Goal: Information Seeking & Learning: Check status

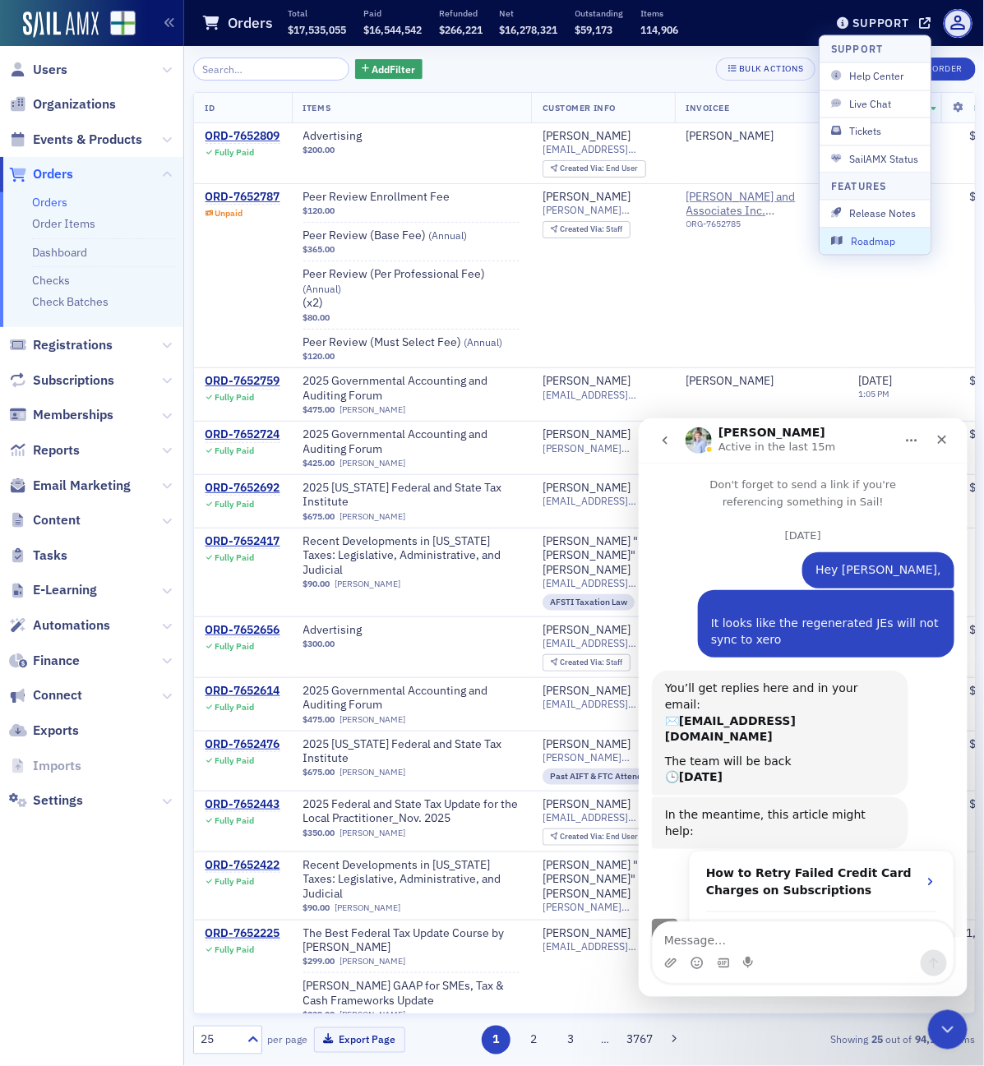
scroll to position [496, 0]
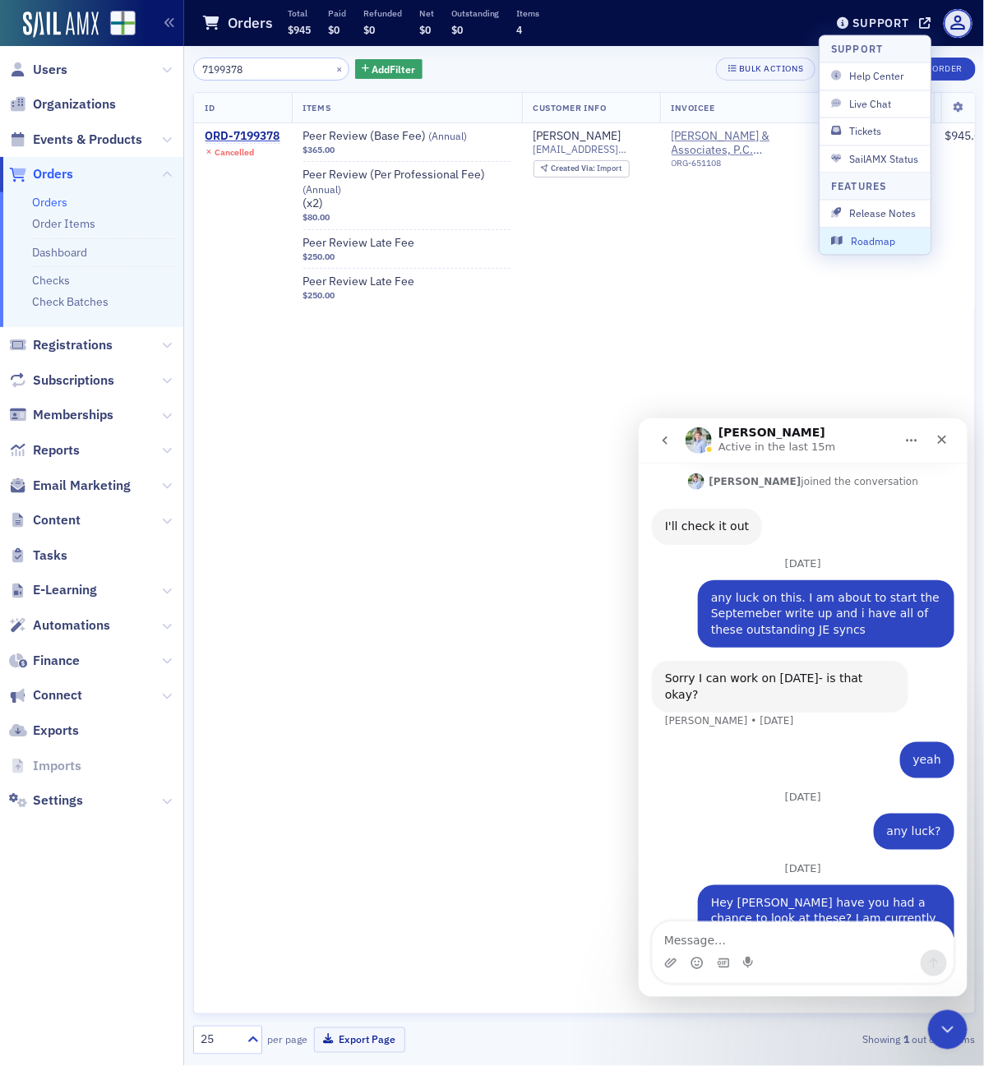
type input "7199378"
click at [252, 133] on div "ORD-7199378" at bounding box center [242, 136] width 75 height 15
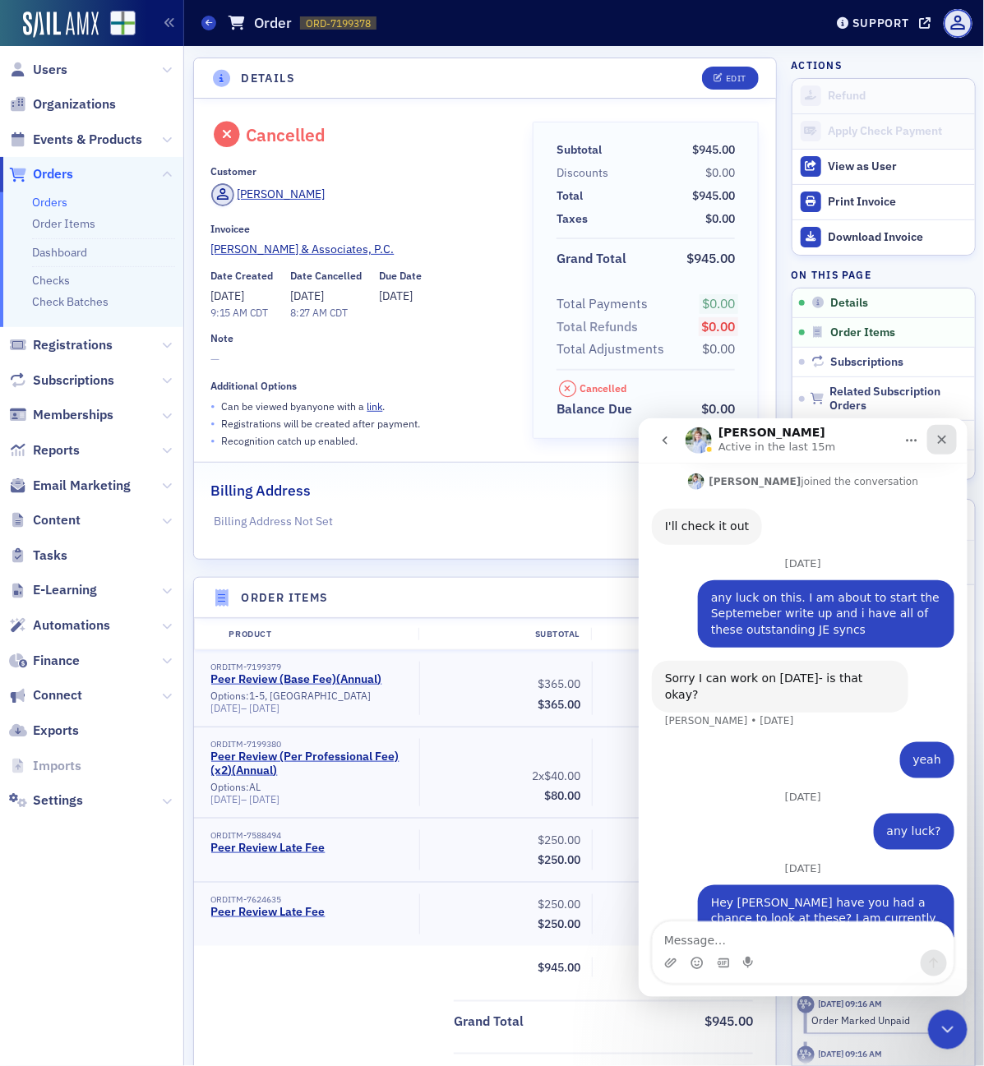
click at [943, 438] on icon "Close" at bounding box center [940, 438] width 13 height 13
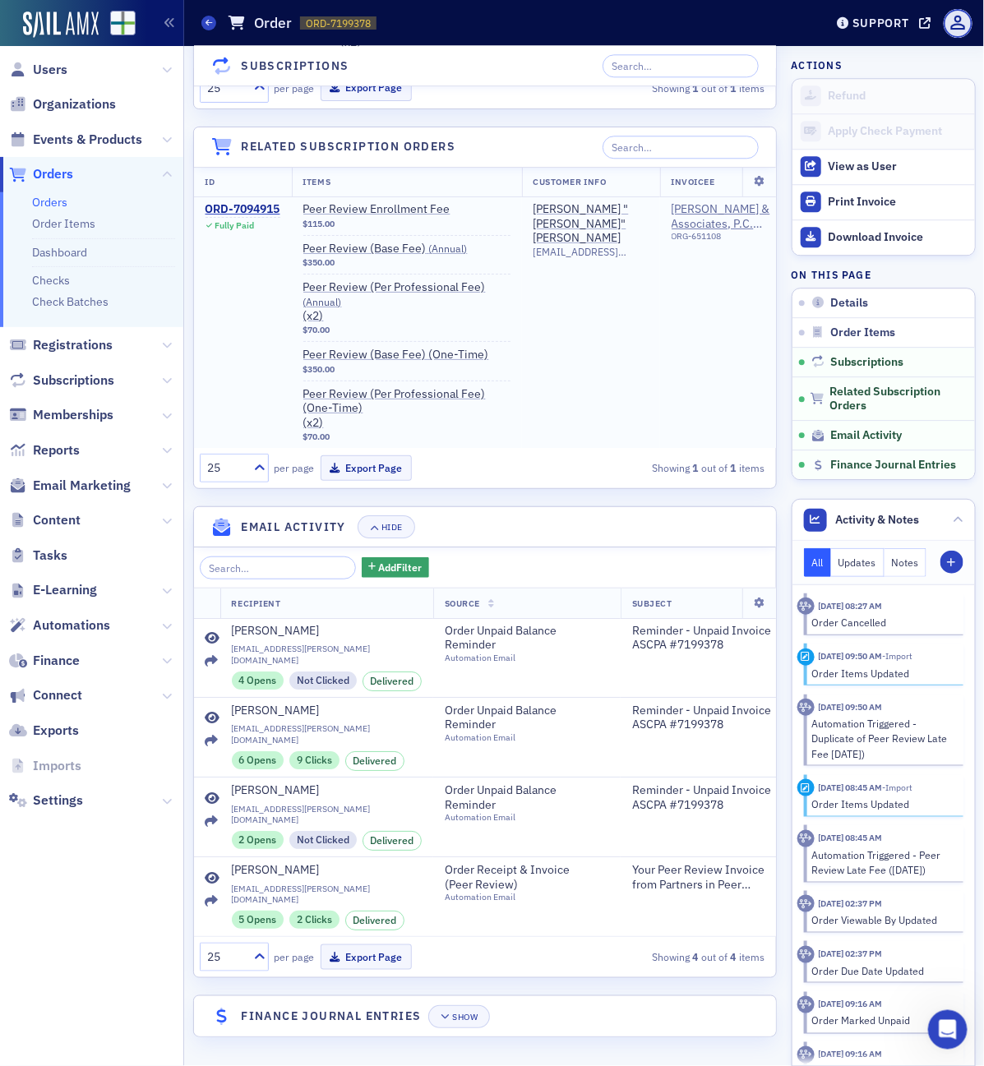
scroll to position [1341, 0]
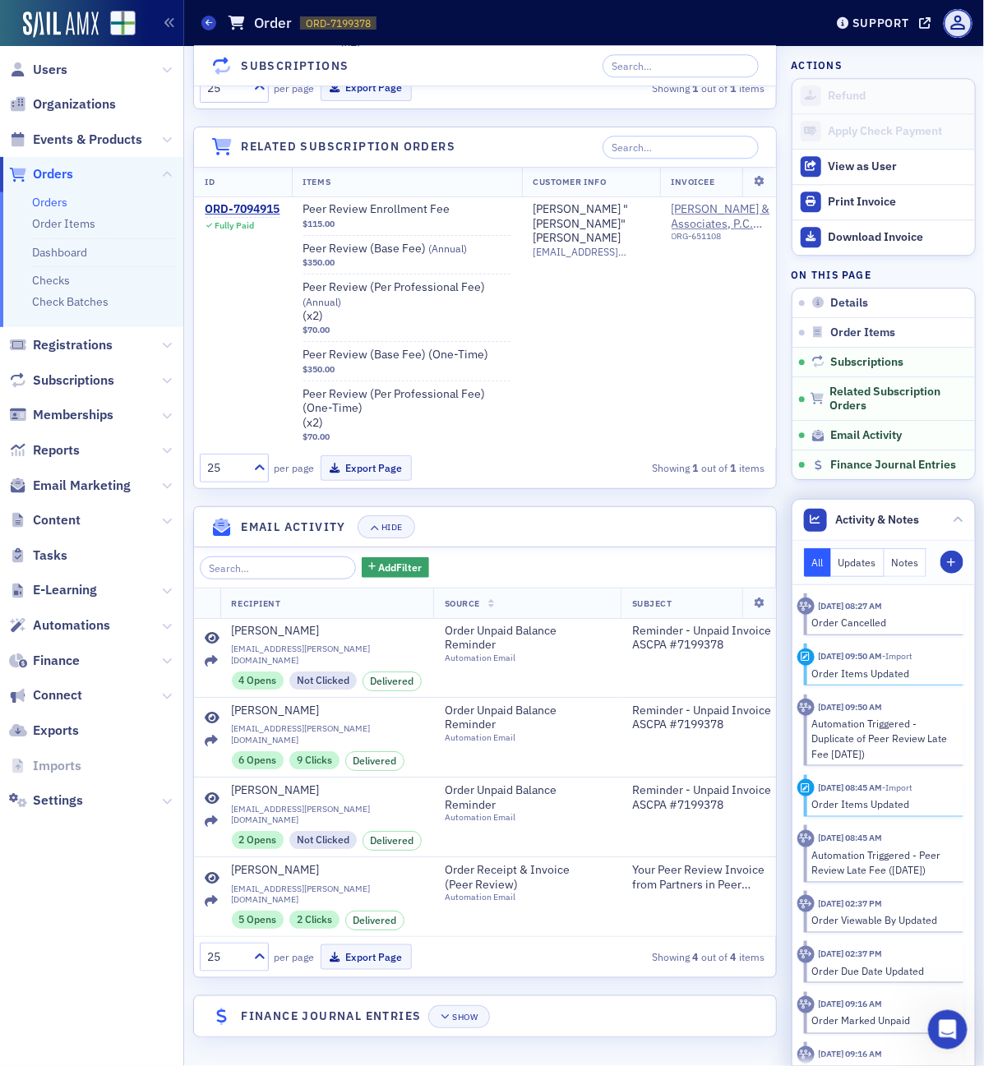
click at [839, 631] on section "[DATE] 08:27 AM Order Cancelled" at bounding box center [883, 614] width 159 height 42
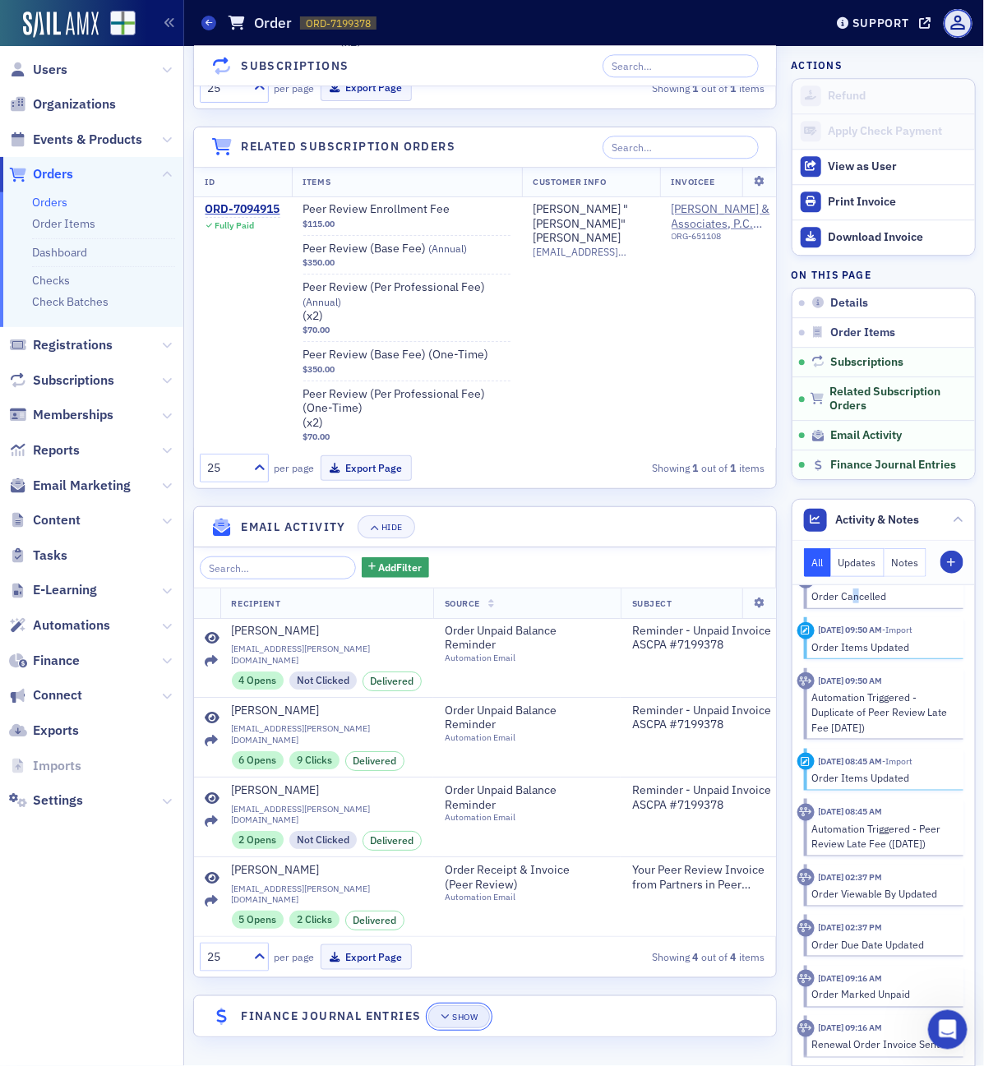
click at [460, 1023] on button "Show" at bounding box center [459, 1016] width 62 height 23
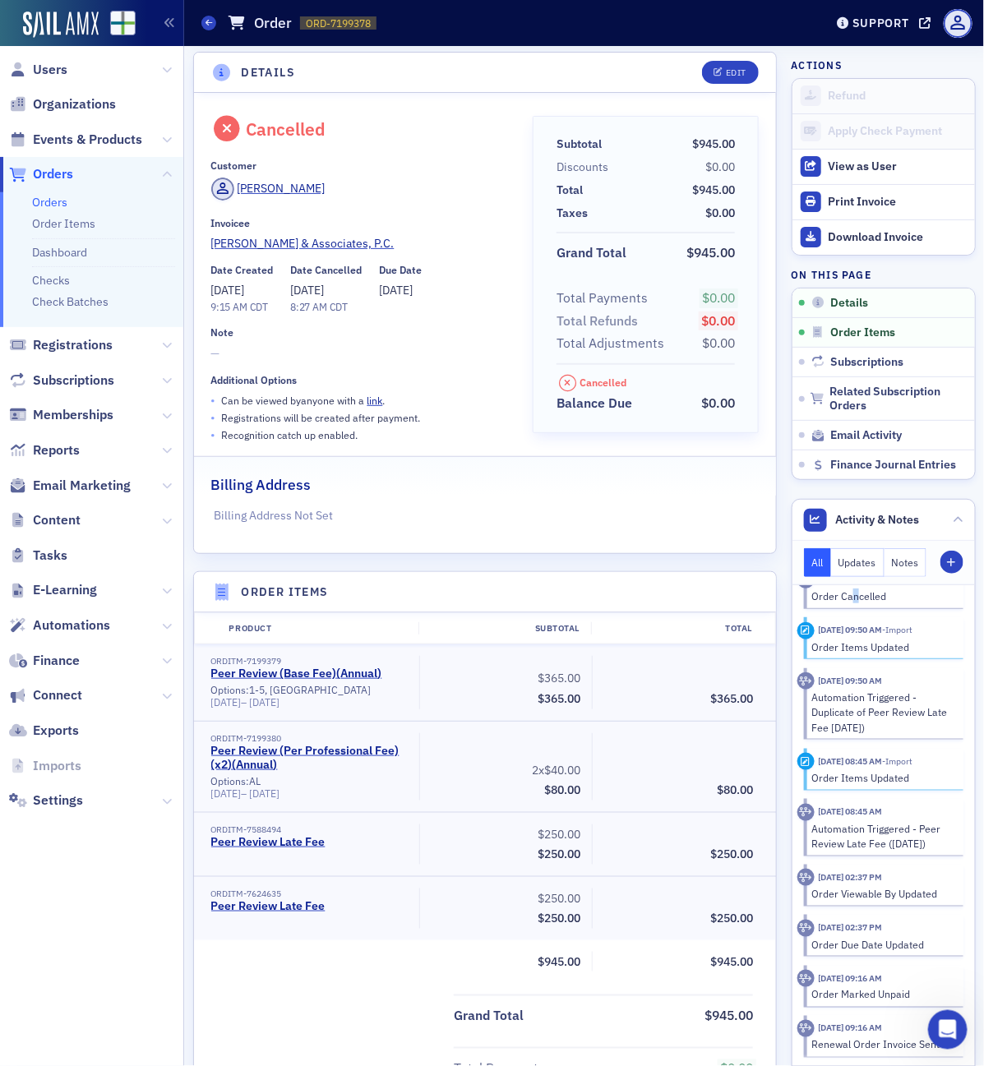
scroll to position [0, 0]
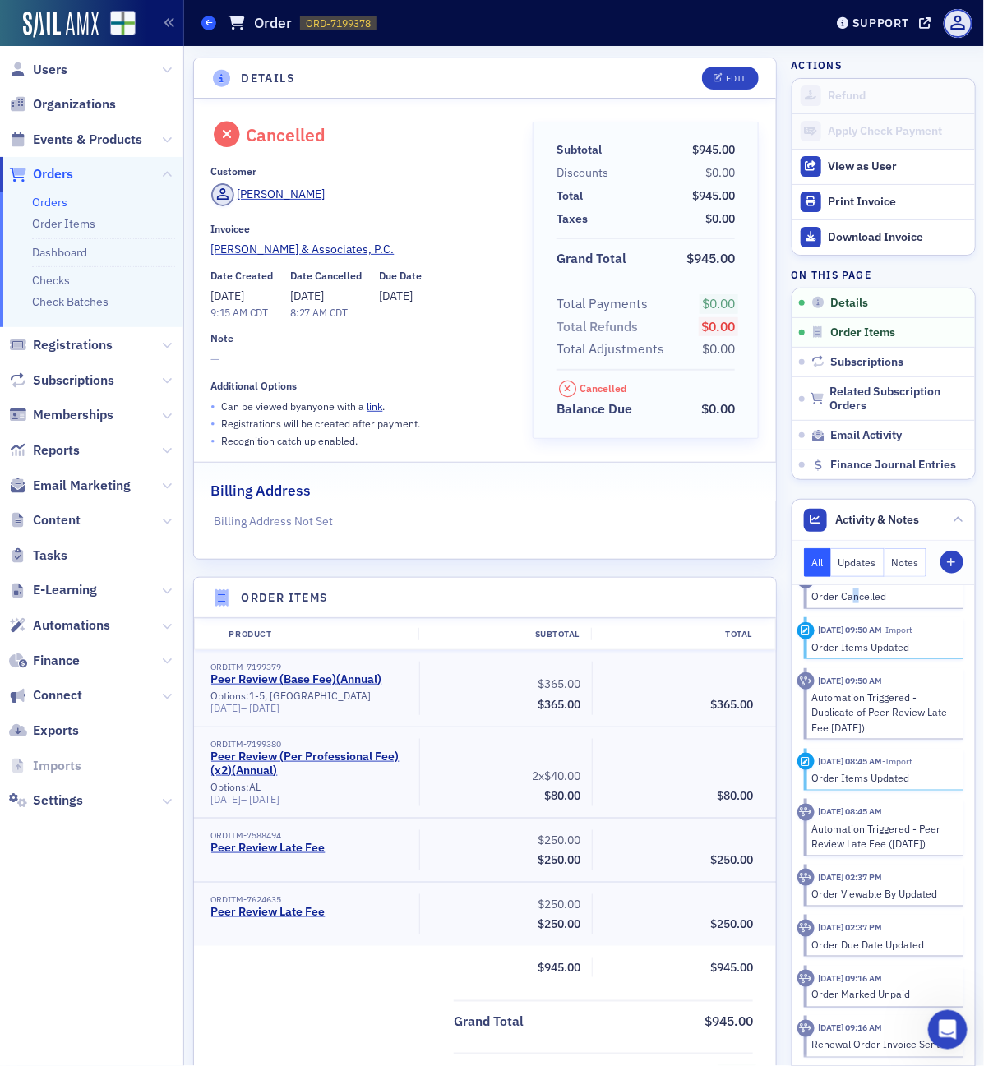
click at [210, 19] on icon at bounding box center [208, 22] width 7 height 7
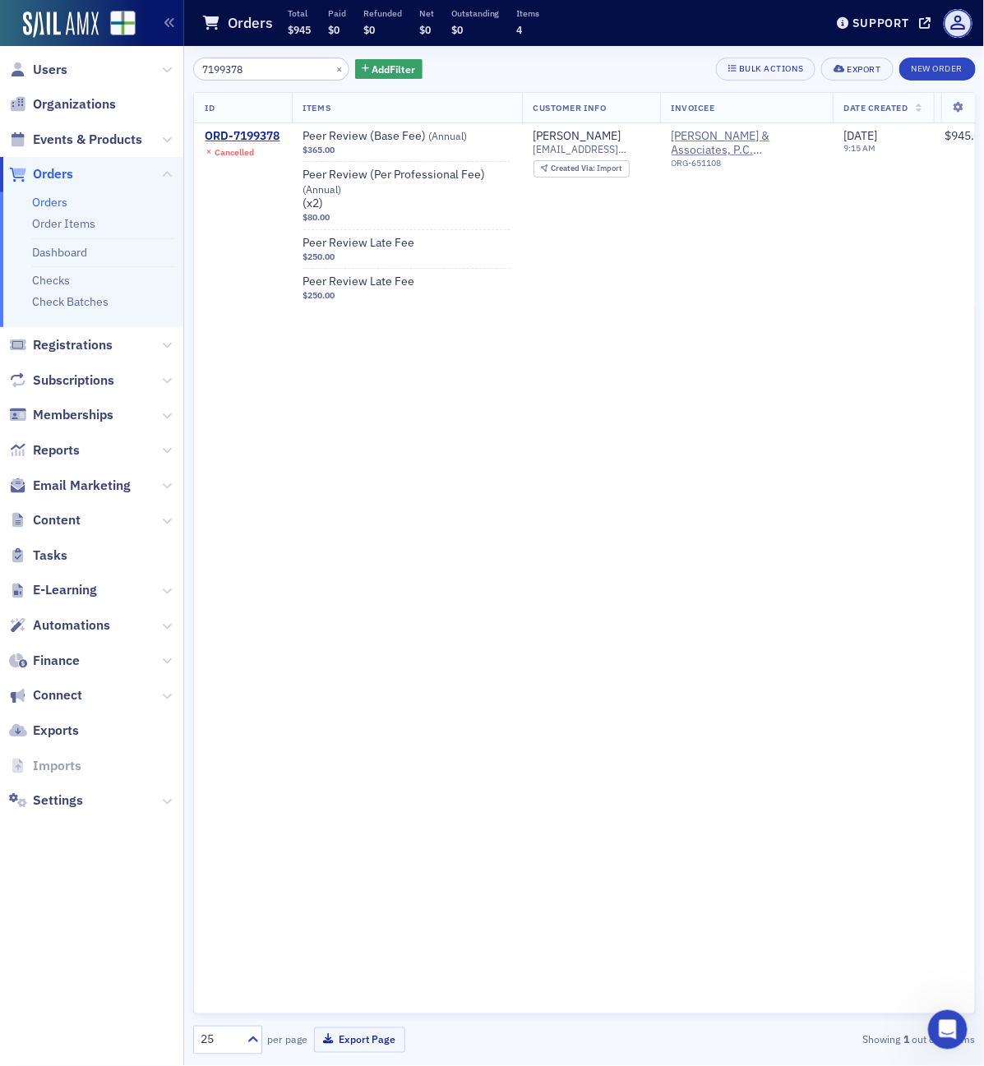
drag, startPoint x: 256, startPoint y: 72, endPoint x: -2, endPoint y: 44, distance: 258.8
click at [0, 44] on html "Users Organizations Events & Products Orders Orders Order Items Dashboard Check…" at bounding box center [492, 533] width 984 height 1066
drag, startPoint x: 284, startPoint y: 76, endPoint x: 131, endPoint y: 60, distance: 153.7
click at [131, 60] on div "Users Organizations Events & Products Orders Orders Order Items Dashboard Check…" at bounding box center [492, 533] width 984 height 1066
drag, startPoint x: 273, startPoint y: 66, endPoint x: 47, endPoint y: 64, distance: 226.0
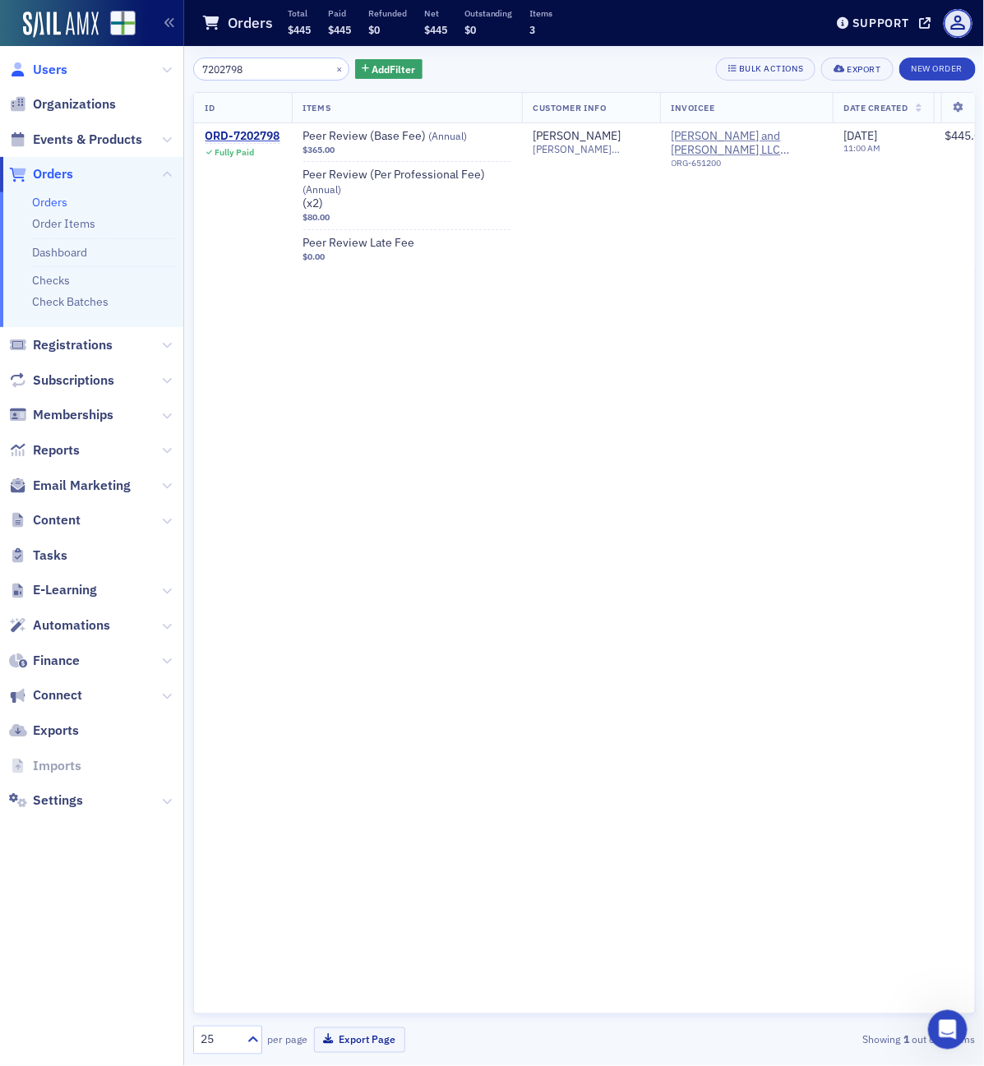
click at [47, 64] on div "Users Organizations Events & Products Orders Orders Order Items Dashboard Check…" at bounding box center [492, 533] width 984 height 1066
drag, startPoint x: 284, startPoint y: 71, endPoint x: 157, endPoint y: 59, distance: 127.9
click at [157, 59] on div "Users Organizations Events & Products Orders Orders Order Items Dashboard Check…" at bounding box center [492, 533] width 984 height 1066
drag, startPoint x: 279, startPoint y: 64, endPoint x: 62, endPoint y: 37, distance: 219.5
click at [70, 43] on div "Users Organizations Events & Products Orders Orders Order Items Dashboard Check…" at bounding box center [492, 533] width 984 height 1066
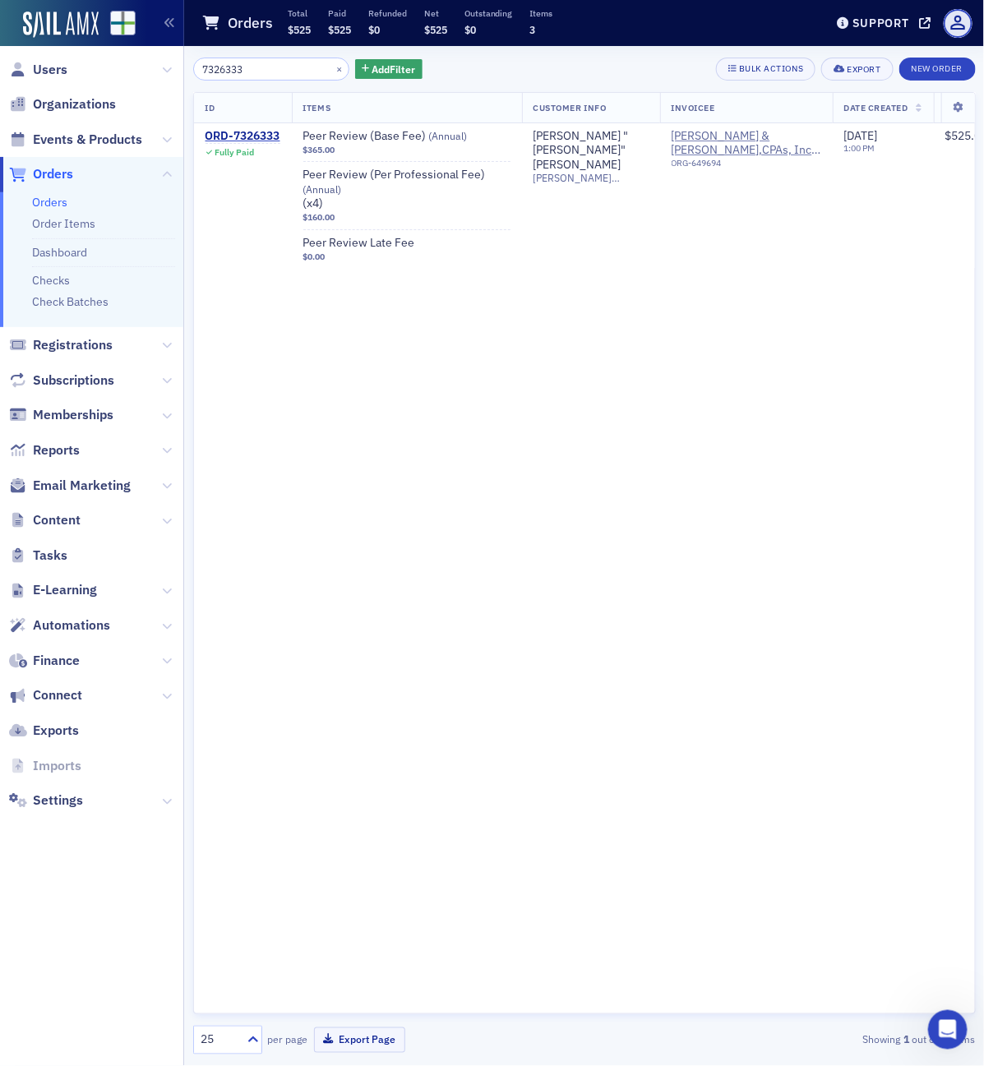
drag, startPoint x: 273, startPoint y: 62, endPoint x: 37, endPoint y: 43, distance: 236.7
click at [37, 43] on div "Users Organizations Events & Products Orders Orders Order Items Dashboard Check…" at bounding box center [492, 533] width 984 height 1066
drag, startPoint x: 280, startPoint y: 67, endPoint x: 46, endPoint y: 39, distance: 235.9
click at [46, 39] on div "Users Organizations Events & Products Orders Orders Order Items Dashboard Check…" at bounding box center [492, 533] width 984 height 1066
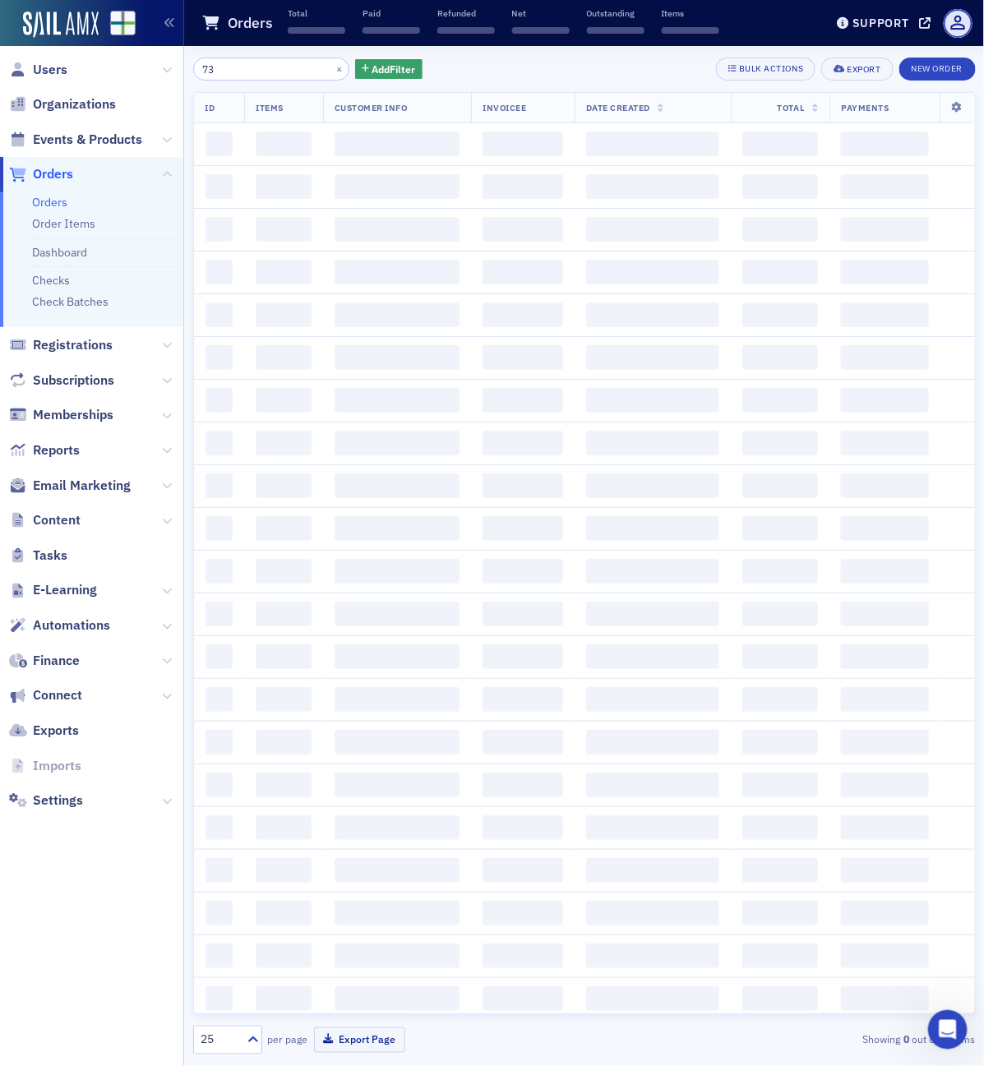
type input "7"
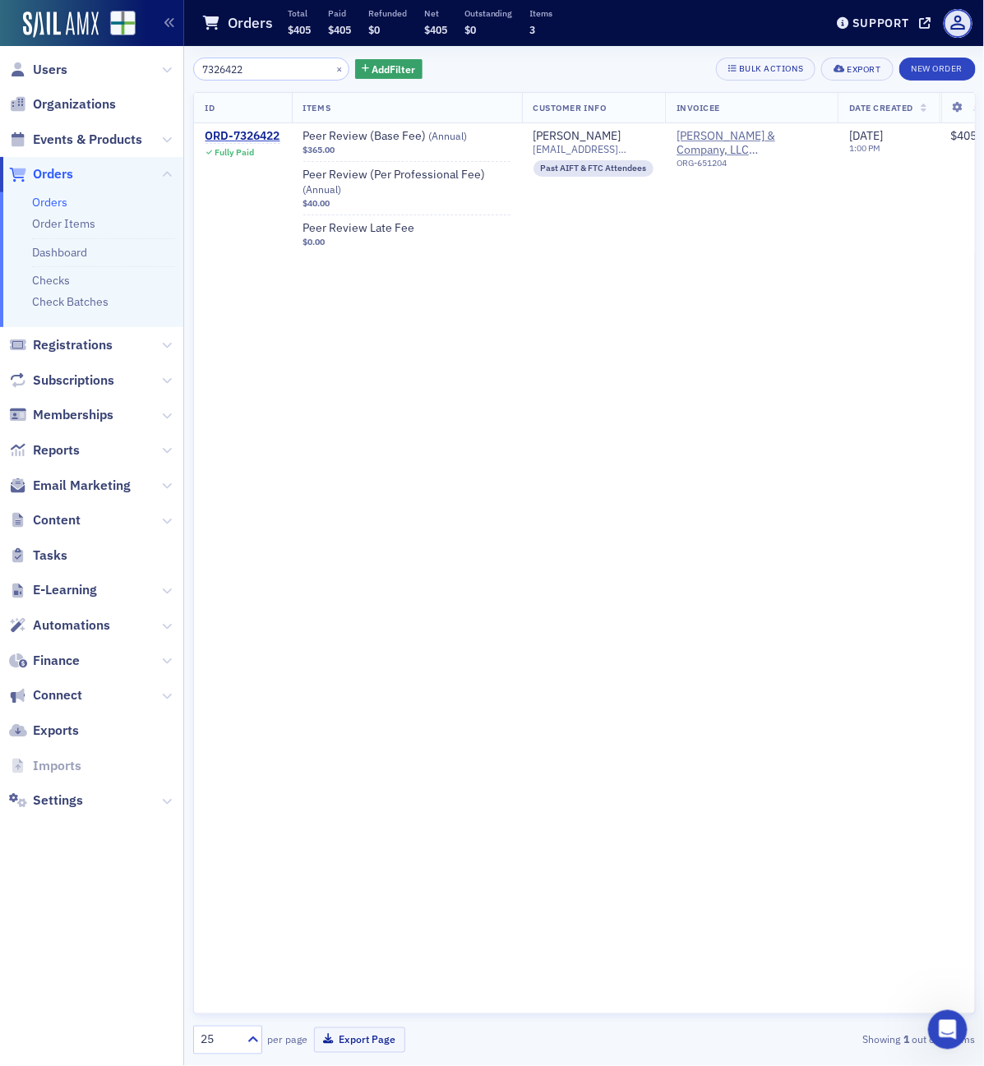
drag, startPoint x: 278, startPoint y: 74, endPoint x: -2, endPoint y: 30, distance: 282.8
click at [0, 30] on html "Users Organizations Events & Products Orders Orders Order Items Dashboard Check…" at bounding box center [492, 533] width 984 height 1066
type input "7326422"
click at [301, 67] on input "7326422" at bounding box center [271, 69] width 157 height 23
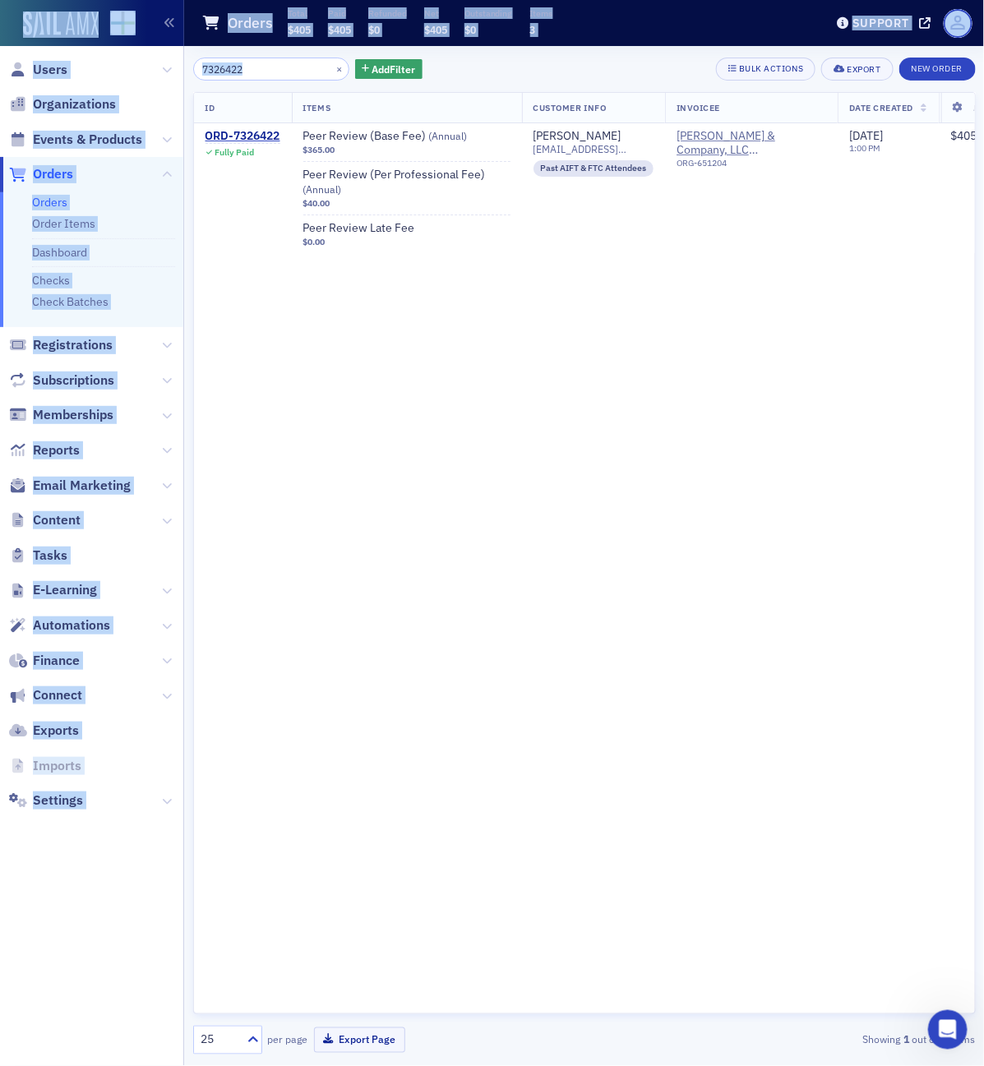
drag, startPoint x: 312, startPoint y: 62, endPoint x: -2, endPoint y: 29, distance: 315.7
click at [0, 29] on html "Users Organizations Events & Products Orders Orders Order Items Dashboard Check…" at bounding box center [492, 533] width 984 height 1066
click at [332, 68] on button "×" at bounding box center [339, 68] width 15 height 15
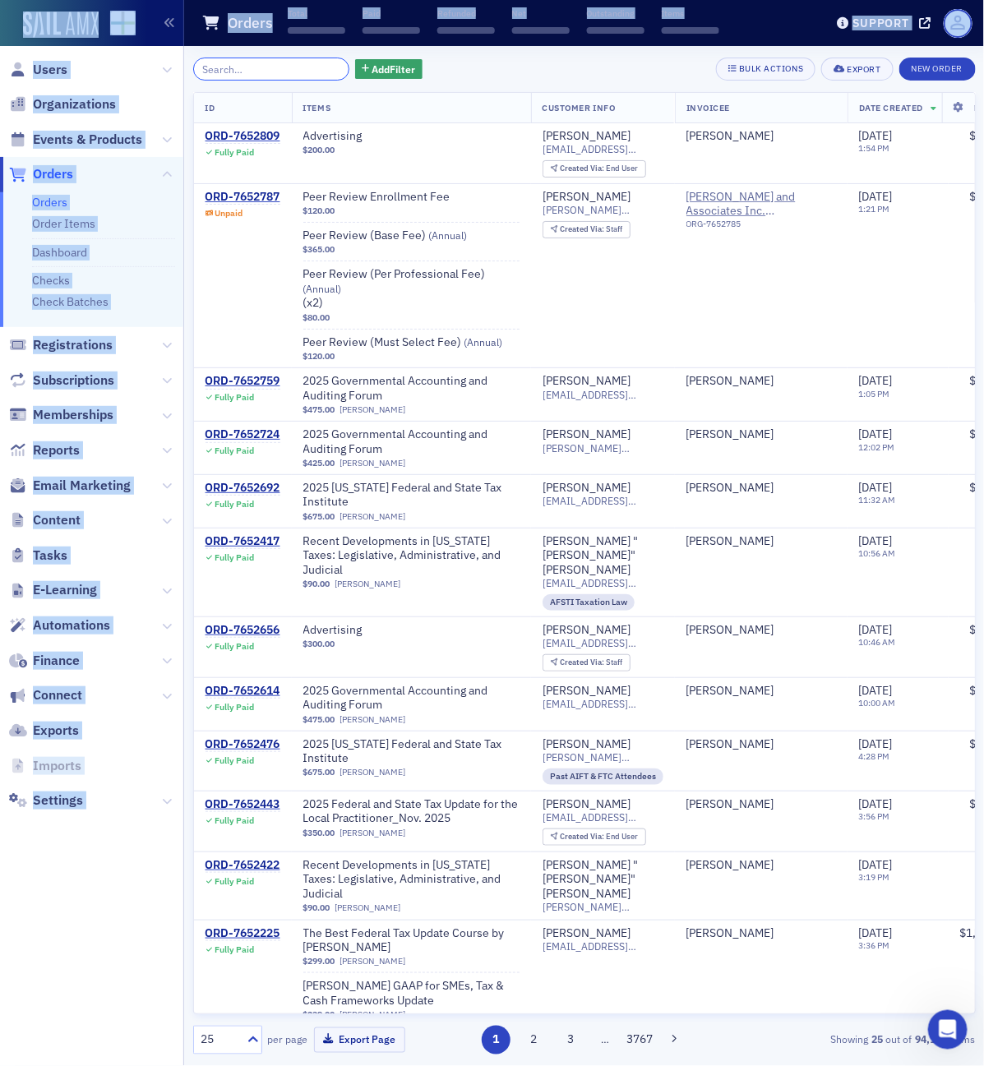
click at [281, 70] on input "search" at bounding box center [271, 69] width 157 height 23
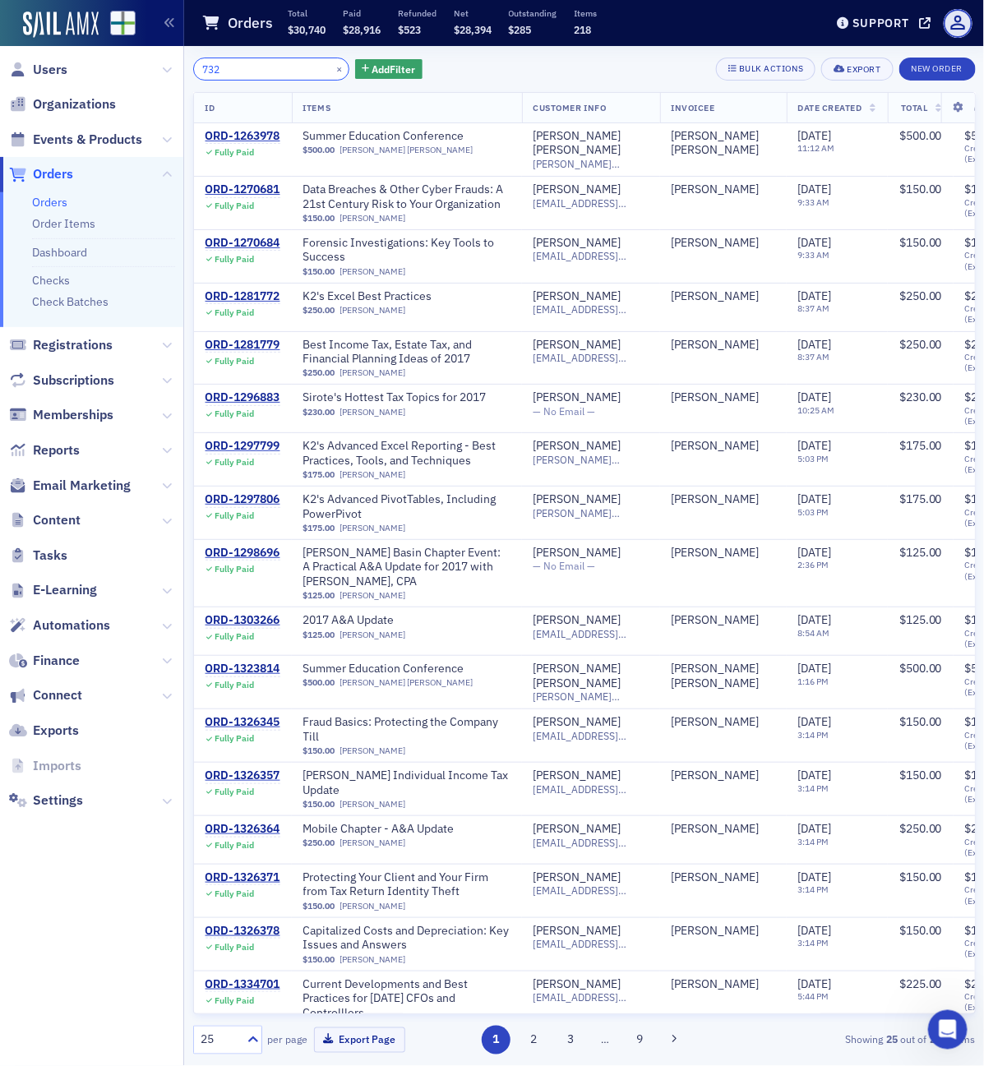
click at [255, 68] on input "732" at bounding box center [271, 69] width 157 height 23
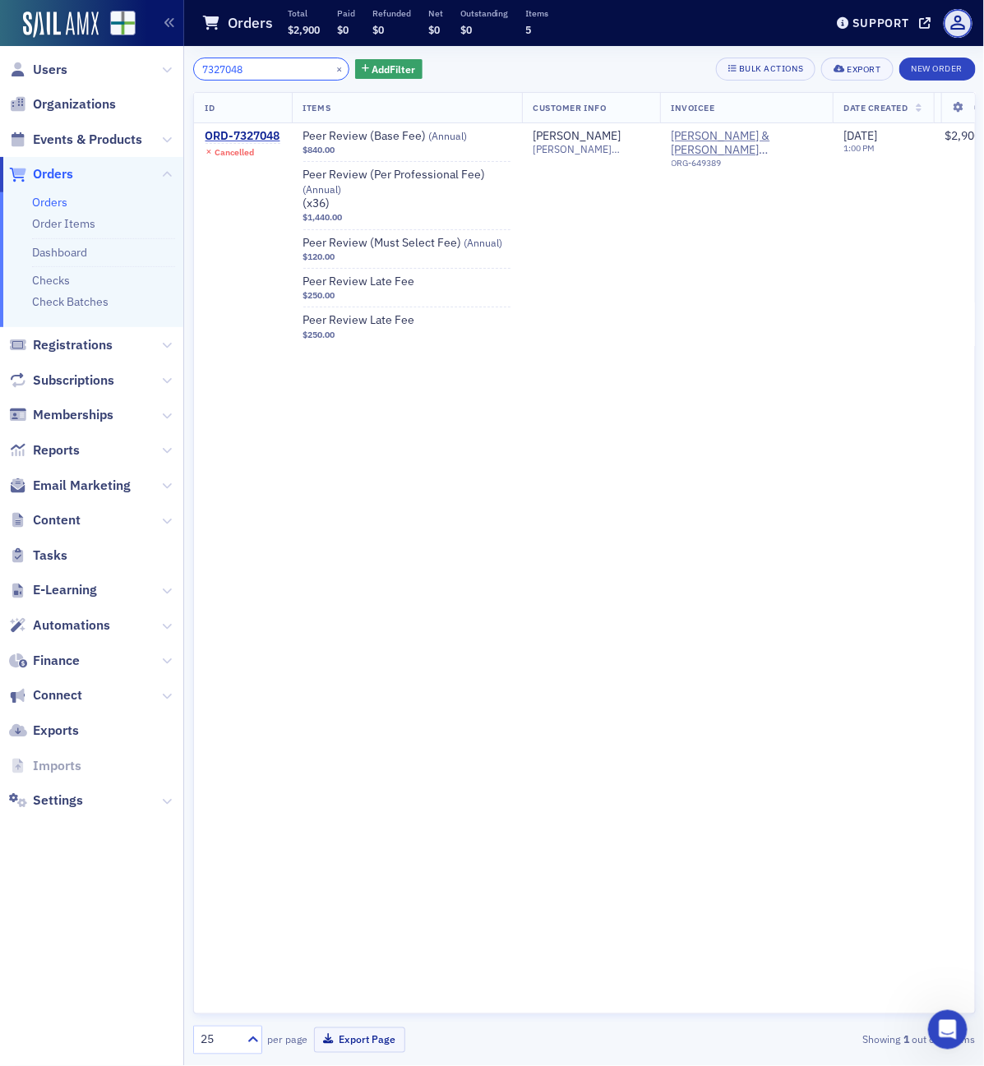
type input "7327048"
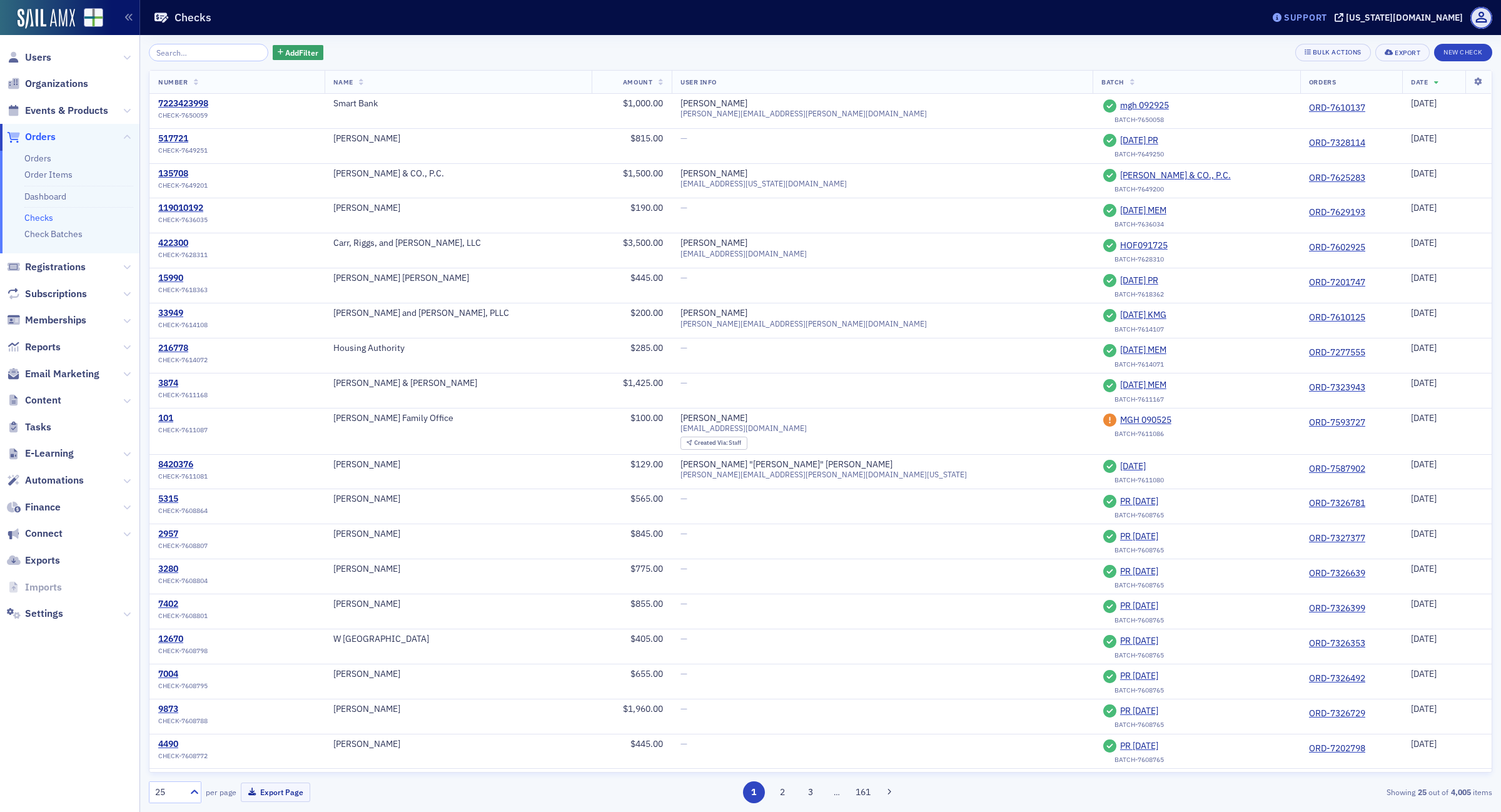
click at [1327, 16] on div "Support" at bounding box center [1305, 18] width 43 height 11
click at [1364, 75] on span "Live Chat" at bounding box center [1359, 78] width 67 height 11
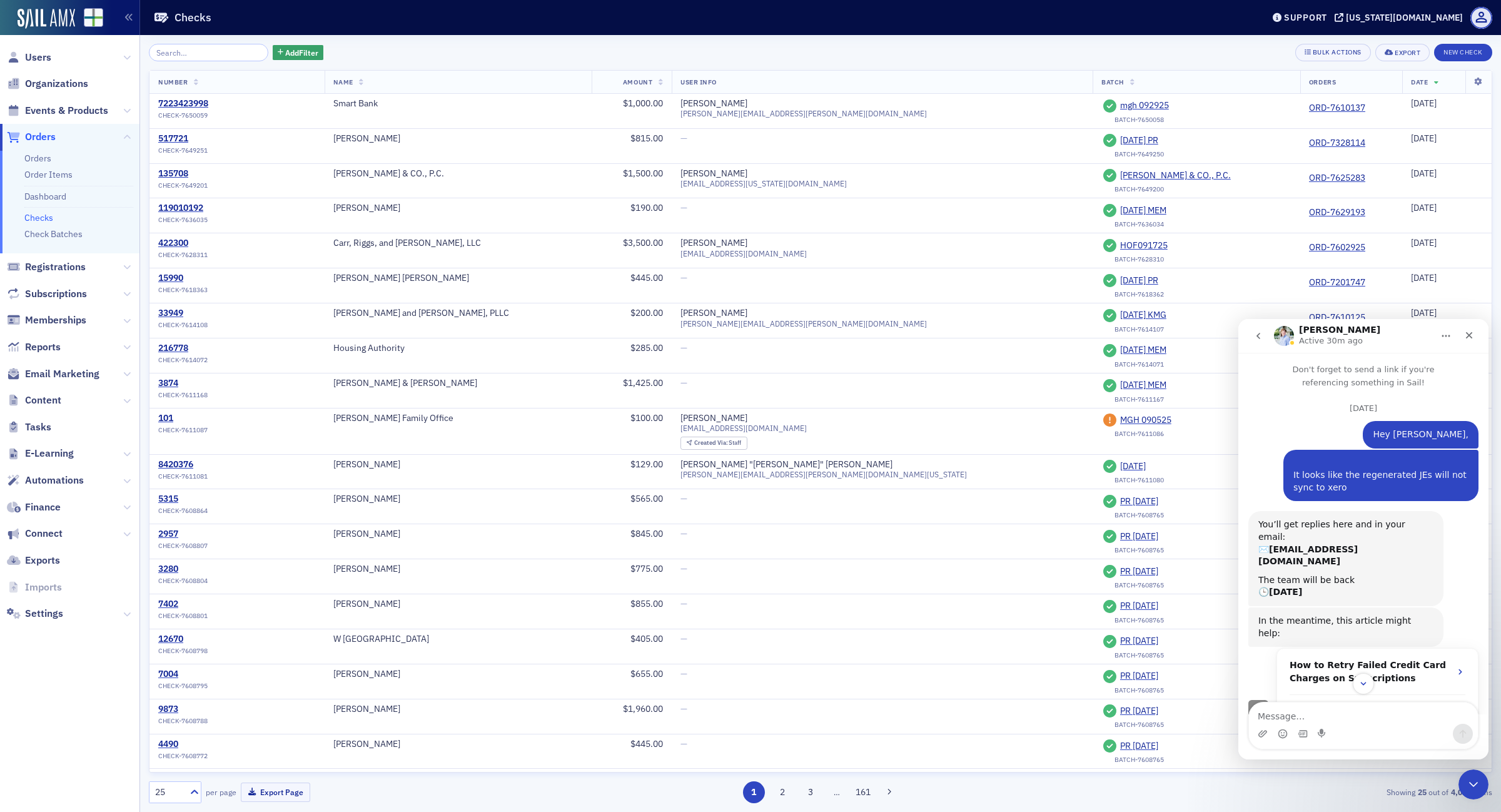
click at [1444, 331] on icon "Home" at bounding box center [1446, 336] width 10 height 10
click at [1416, 363] on div "Expand window" at bounding box center [1413, 367] width 89 height 13
